Goal: Information Seeking & Learning: Understand process/instructions

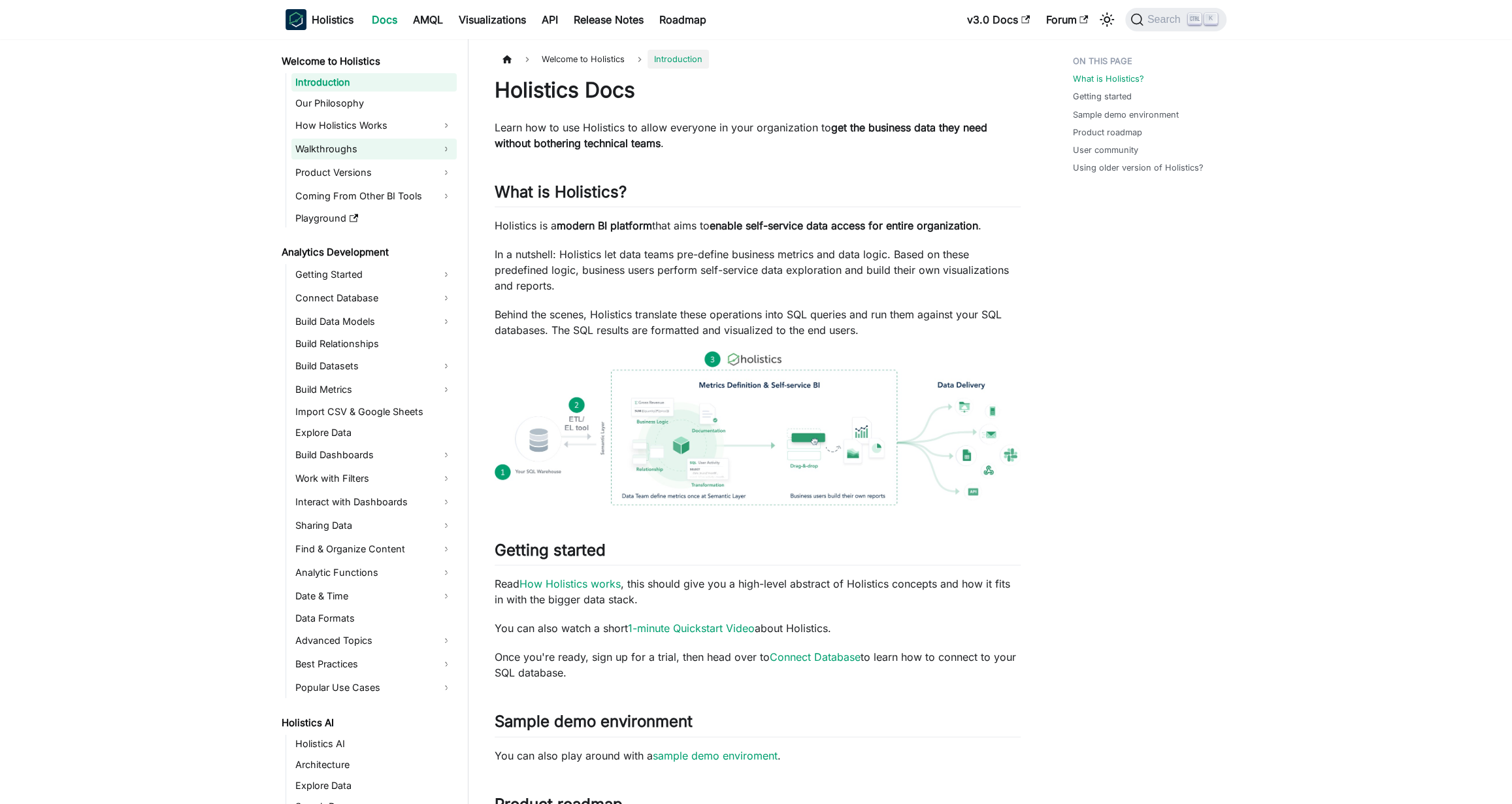
click at [381, 155] on link "Walkthroughs" at bounding box center [374, 149] width 166 height 21
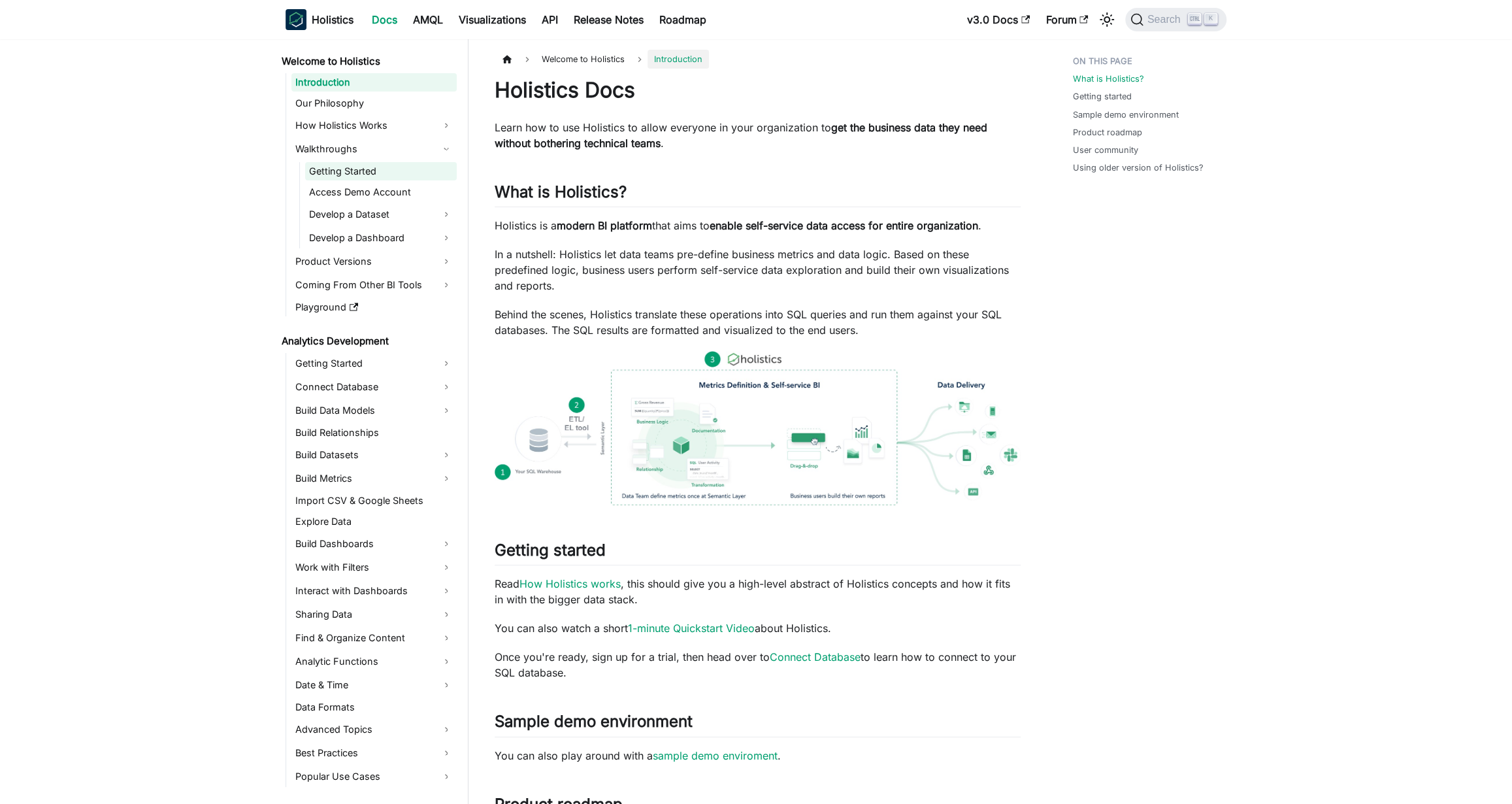
click at [379, 176] on link "Getting Started" at bounding box center [381, 171] width 151 height 18
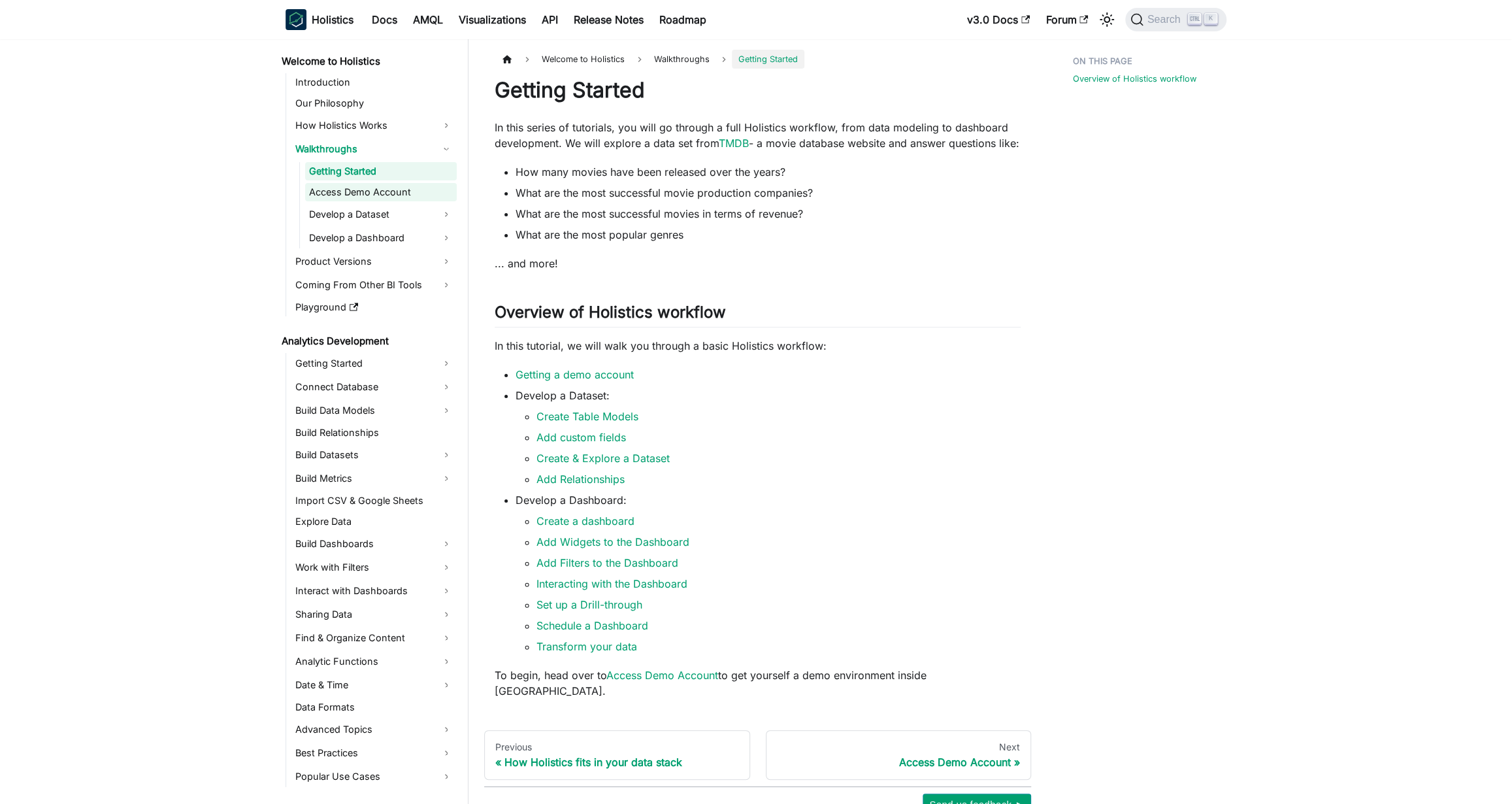
click at [393, 196] on link "Access Demo Account" at bounding box center [381, 192] width 151 height 18
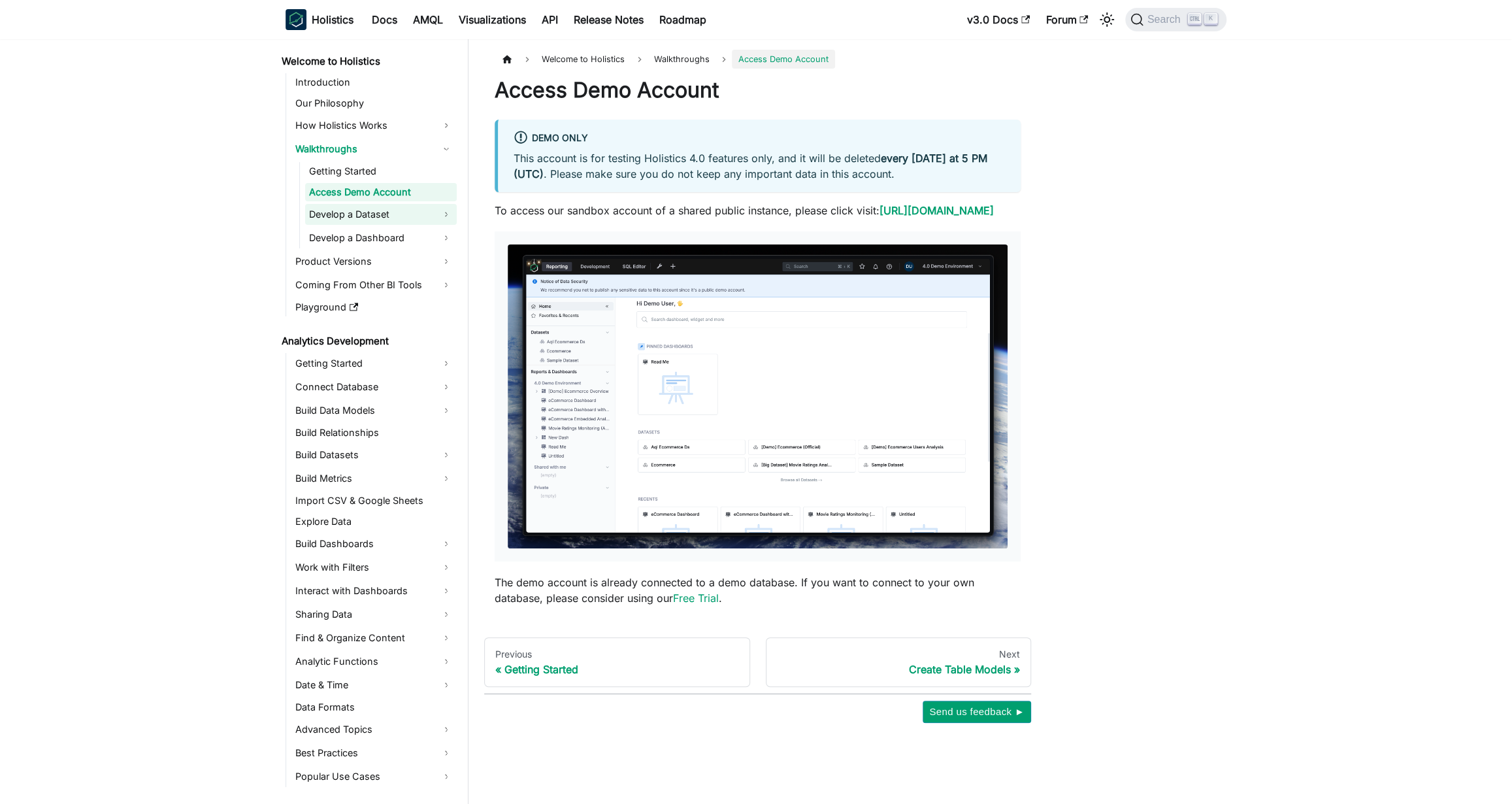
click at [394, 224] on link "Develop a Dataset" at bounding box center [381, 214] width 151 height 21
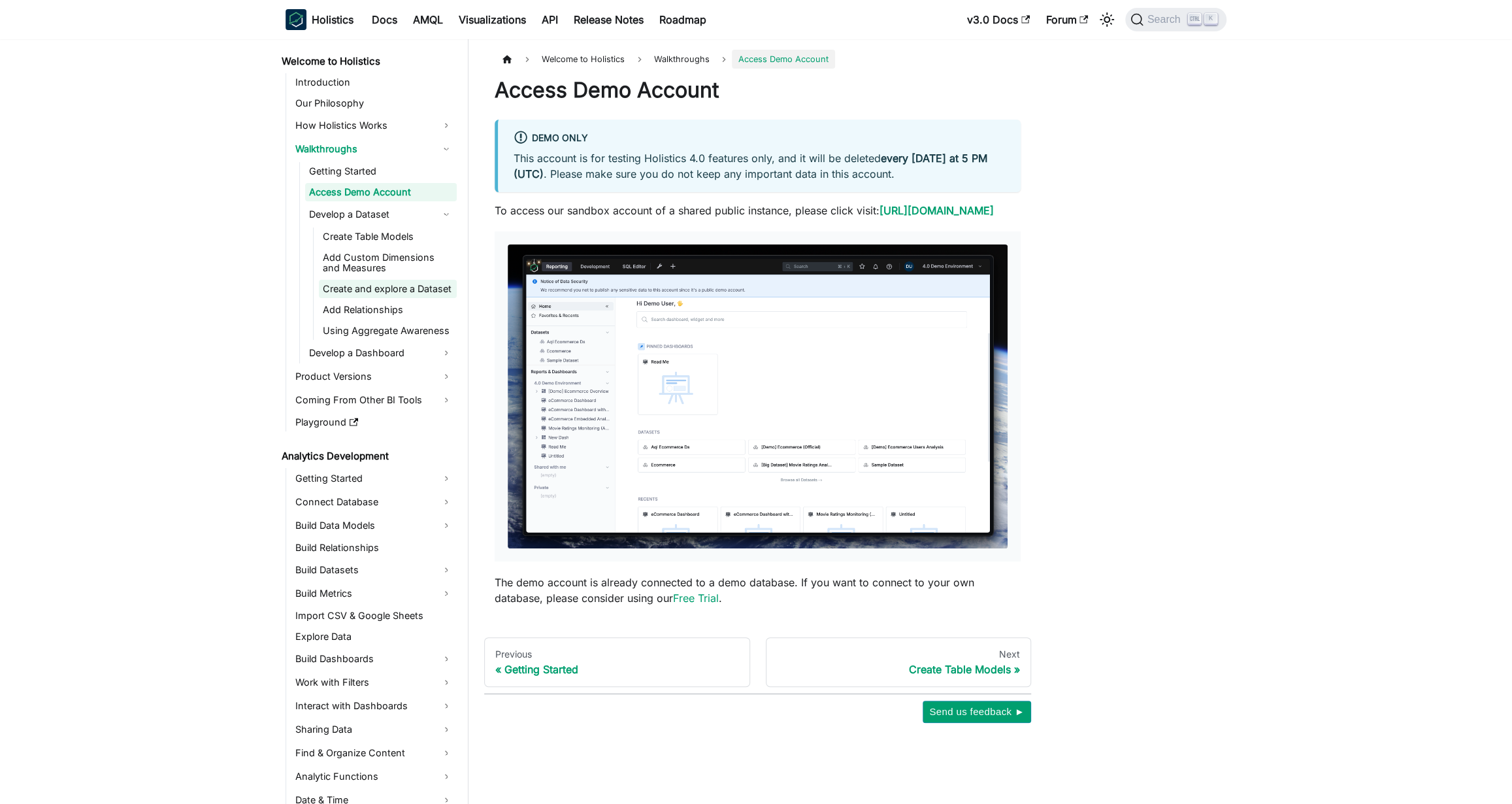
click at [398, 290] on link "Create and explore a Dataset" at bounding box center [387, 289] width 138 height 18
